Goal: Find specific page/section: Find specific page/section

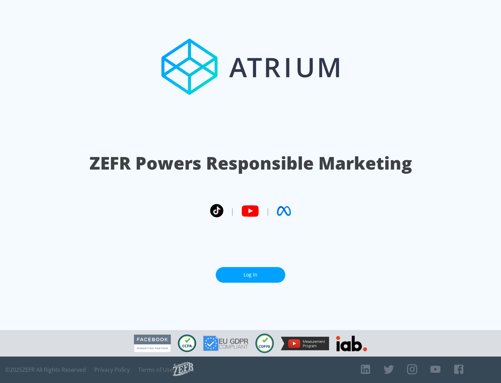
click at [251, 272] on link "Log In" at bounding box center [251, 275] width 70 height 16
